Goal: Information Seeking & Learning: Stay updated

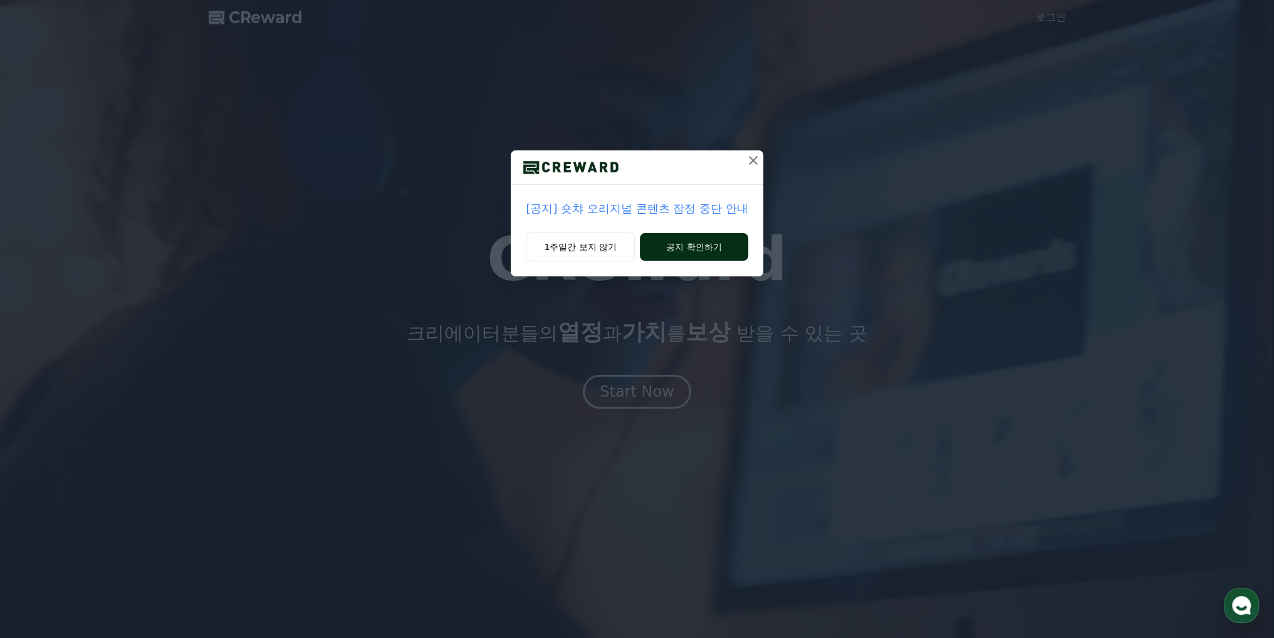
click at [674, 246] on button "공지 확인하기" at bounding box center [694, 247] width 108 height 28
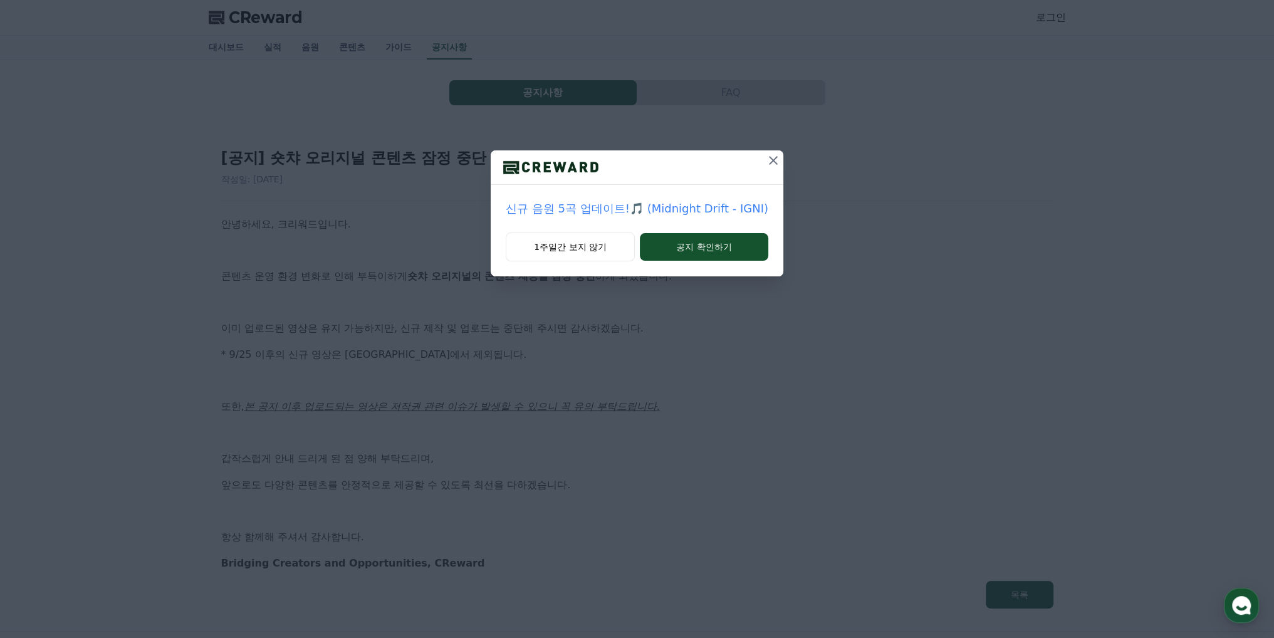
click at [773, 157] on icon at bounding box center [773, 160] width 9 height 9
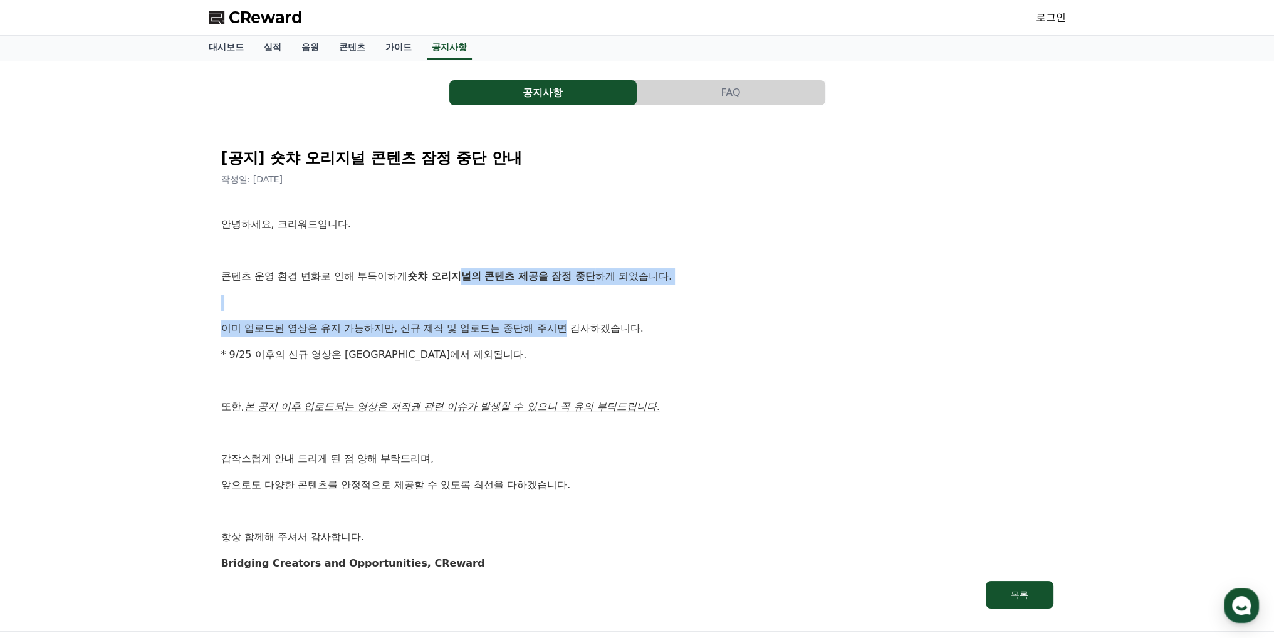
drag, startPoint x: 466, startPoint y: 266, endPoint x: 570, endPoint y: 312, distance: 114.2
click at [570, 312] on div "안녕하세요, 크리워드입니다. 콘텐츠 운영 환경 변화로 인해 부득이하게 숏챠 오리지널의 콘텐츠 제공을 잠정 중단 하게 되었습니다. 이미 업로드된…" at bounding box center [637, 393] width 832 height 355
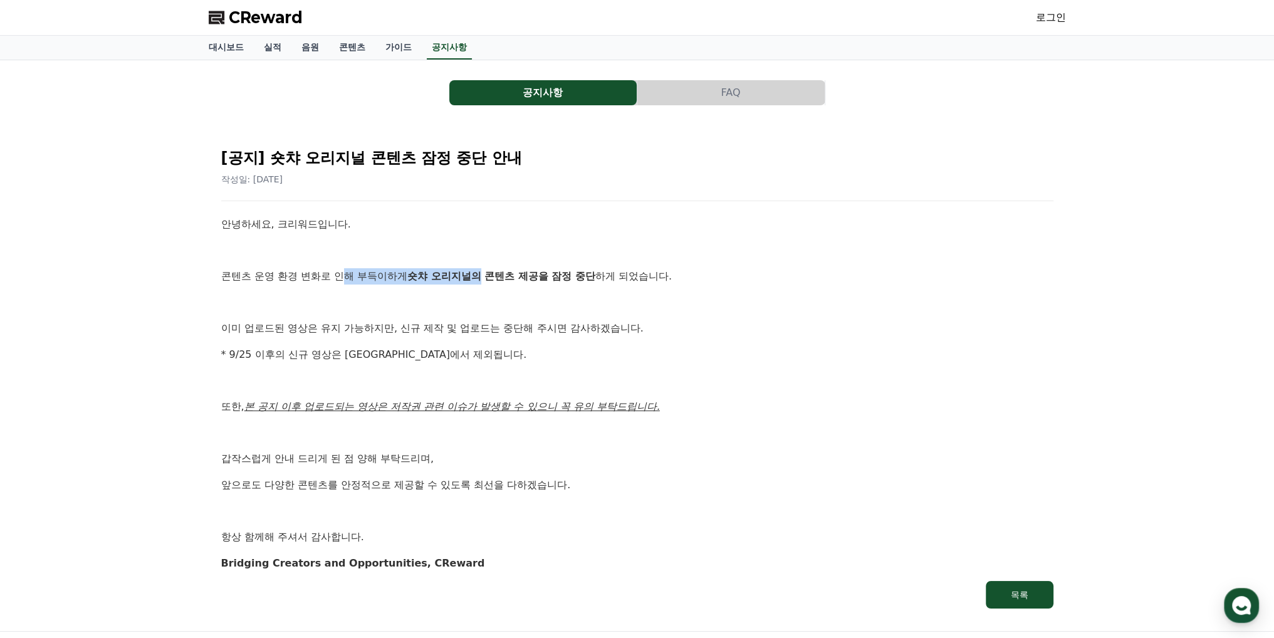
drag, startPoint x: 346, startPoint y: 276, endPoint x: 481, endPoint y: 274, distance: 134.7
click at [481, 274] on p "콘텐츠 운영 환경 변화로 인해 부득이하게 숏챠 오리지널의 콘텐츠 제공을 잠정 중단 하게 되었습니다." at bounding box center [637, 276] width 832 height 16
click at [481, 274] on strong "숏챠 오리지널의 콘텐츠 제공을 잠정 중단" at bounding box center [501, 276] width 188 height 12
drag, startPoint x: 442, startPoint y: 274, endPoint x: 554, endPoint y: 276, distance: 112.2
click at [554, 276] on strong "숏챠 오리지널의 콘텐츠 제공을 잠정 중단" at bounding box center [501, 276] width 188 height 12
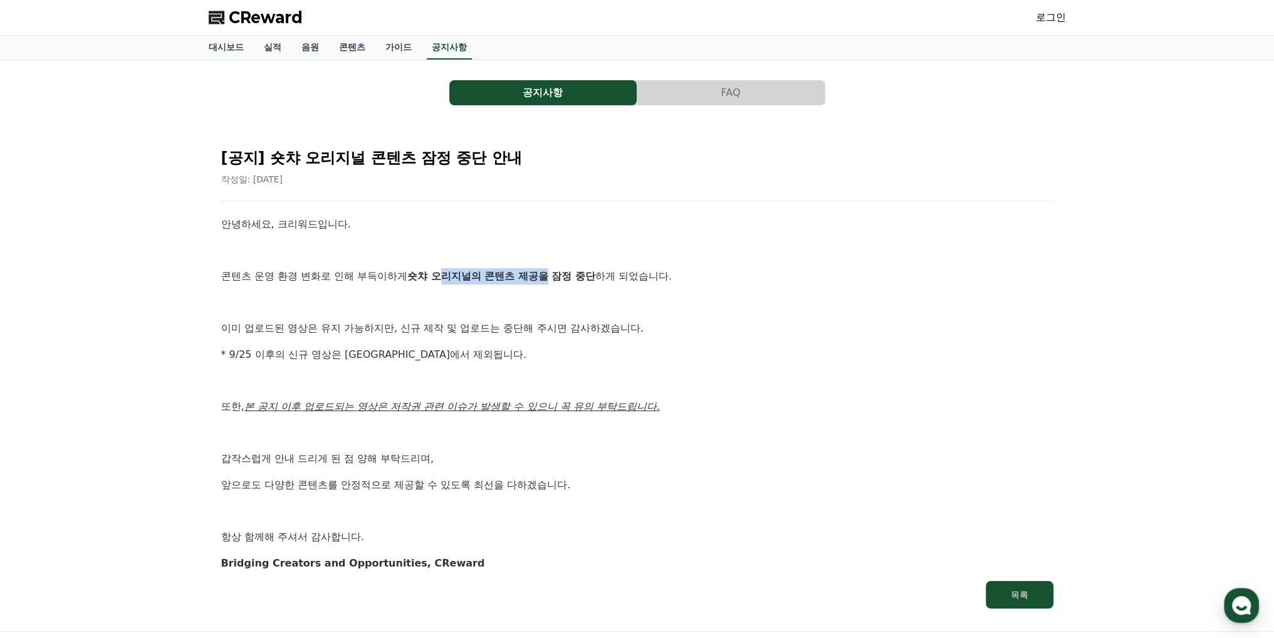
click at [554, 276] on strong "숏챠 오리지널의 콘텐츠 제공을 잠정 중단" at bounding box center [501, 276] width 188 height 12
drag, startPoint x: 345, startPoint y: 284, endPoint x: 489, endPoint y: 286, distance: 143.5
click at [489, 286] on div "안녕하세요, 크리워드입니다. 콘텐츠 운영 환경 변화로 인해 부득이하게 숏챠 오리지널의 콘텐츠 제공을 잠정 중단 하게 되었습니다. 이미 업로드된…" at bounding box center [637, 393] width 832 height 355
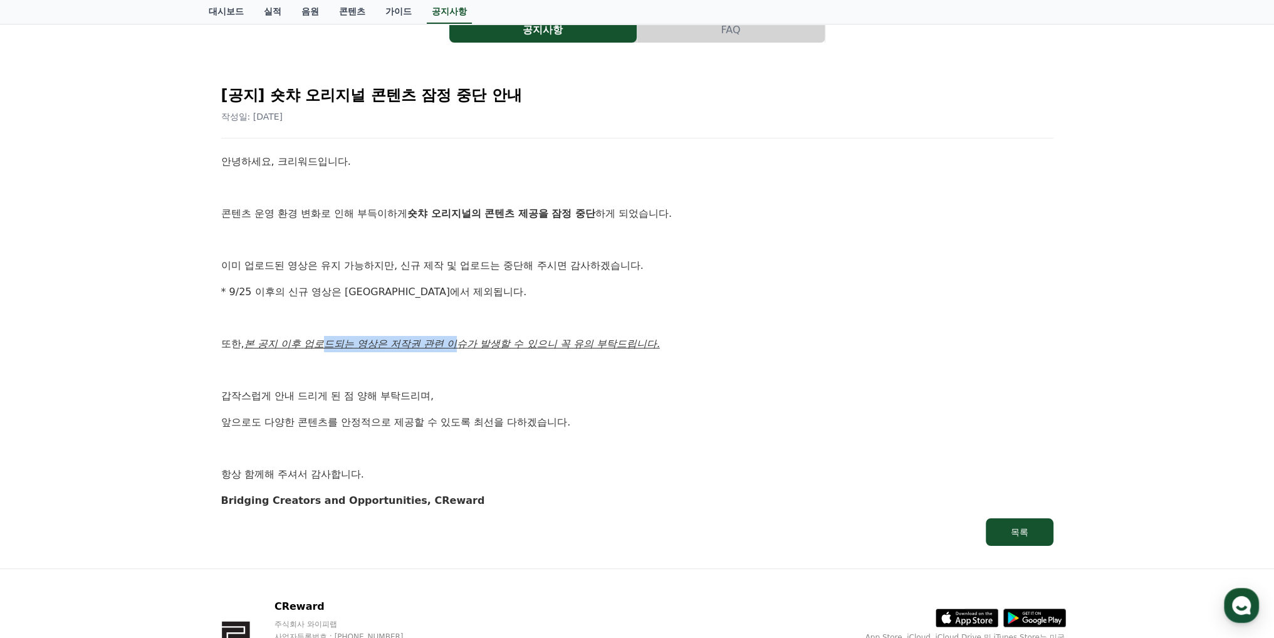
drag, startPoint x: 325, startPoint y: 341, endPoint x: 462, endPoint y: 338, distance: 136.6
click at [462, 338] on u "본 공지 이후 업로드되는 영상은 저작권 관련 이슈가 발생할 수 있으니 꼭 유의 부탁드립니다." at bounding box center [451, 344] width 415 height 12
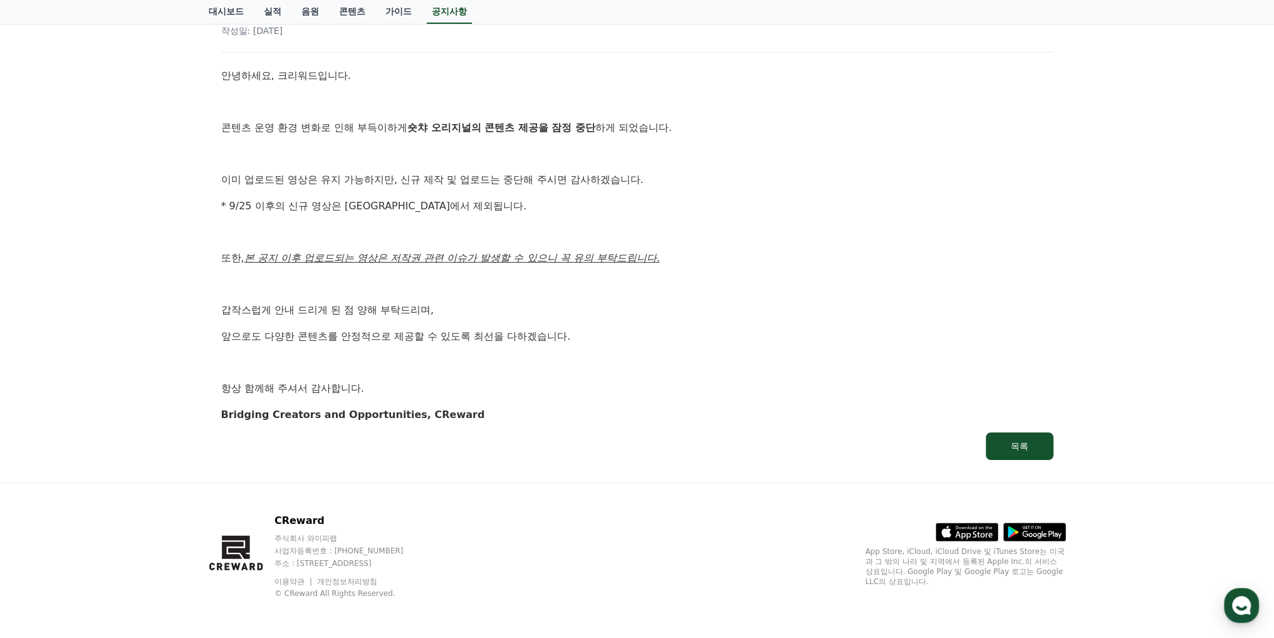
scroll to position [0, 0]
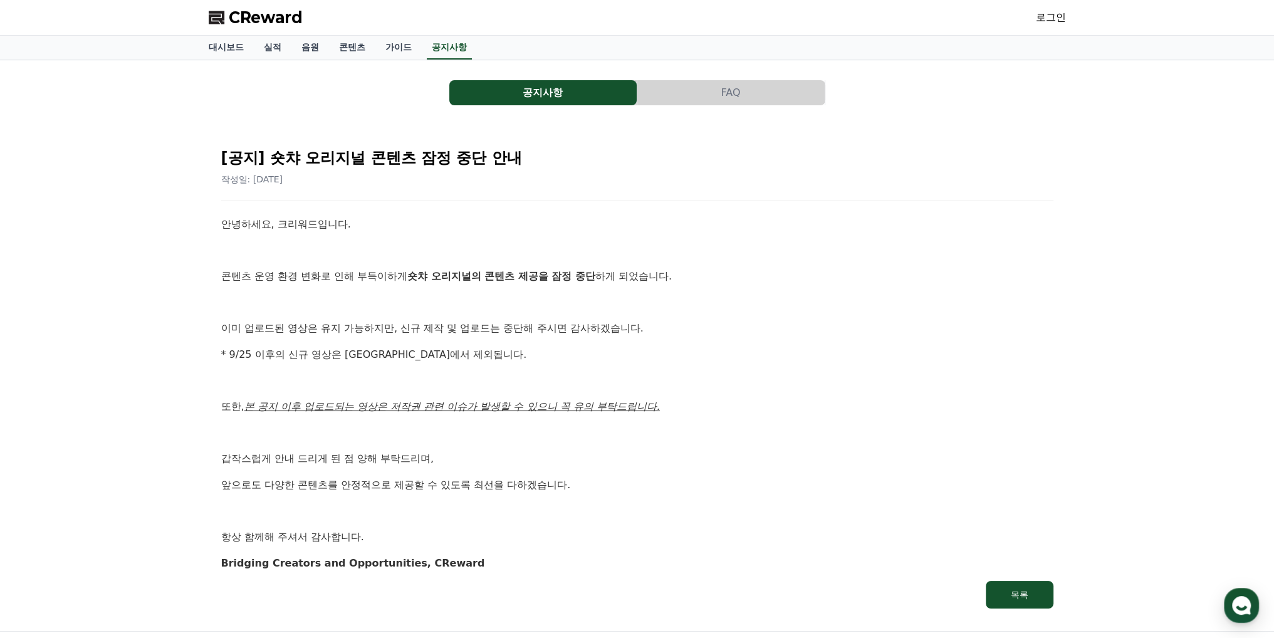
click at [259, 24] on span "CReward" at bounding box center [266, 18] width 74 height 20
